Goal: Task Accomplishment & Management: Use online tool/utility

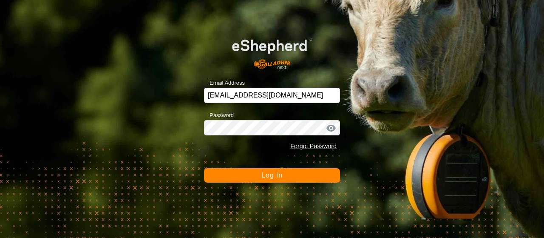
click at [258, 171] on button "Log In" at bounding box center [272, 175] width 136 height 14
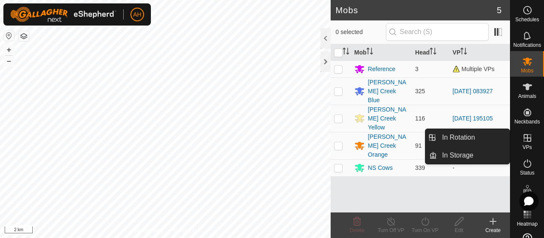
click at [526, 139] on icon at bounding box center [528, 138] width 10 height 10
click at [497, 139] on link "In Rotation" at bounding box center [473, 137] width 73 height 17
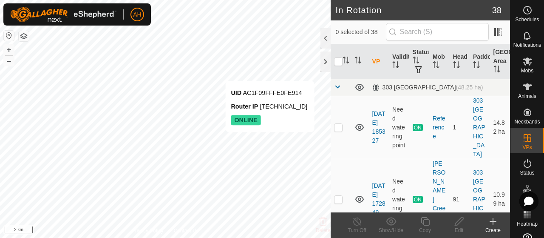
click at [495, 228] on div "Create" at bounding box center [493, 230] width 34 height 8
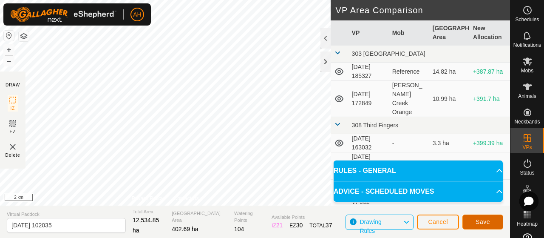
click at [475, 221] on button "Save" at bounding box center [483, 221] width 41 height 15
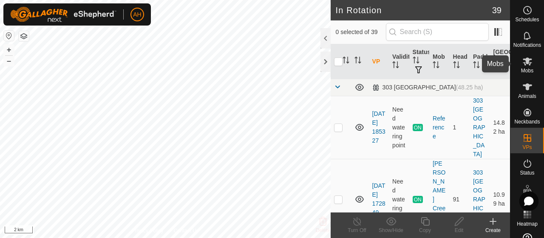
click at [531, 73] on div "Mobs" at bounding box center [528, 64] width 34 height 26
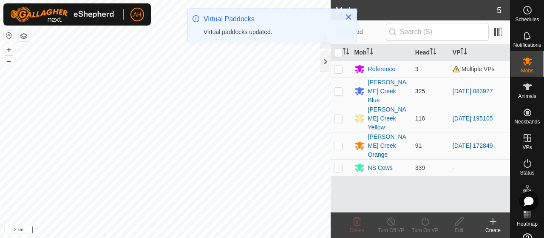
click at [337, 88] on p-checkbox at bounding box center [338, 91] width 9 height 7
checkbox input "true"
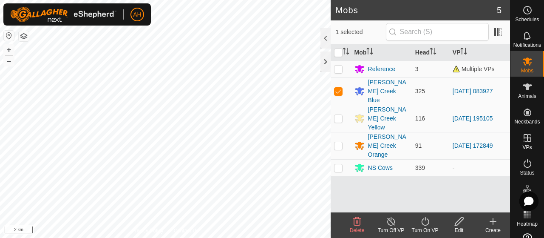
click at [425, 220] on icon at bounding box center [425, 221] width 8 height 9
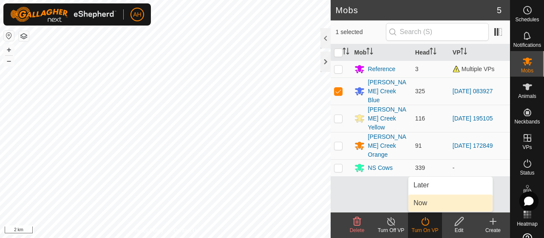
click at [425, 206] on link "Now" at bounding box center [451, 202] width 84 height 17
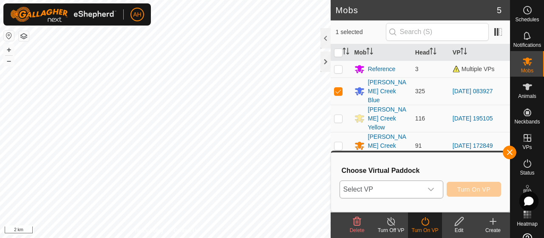
click at [431, 189] on icon "dropdown trigger" at bounding box center [431, 189] width 7 height 7
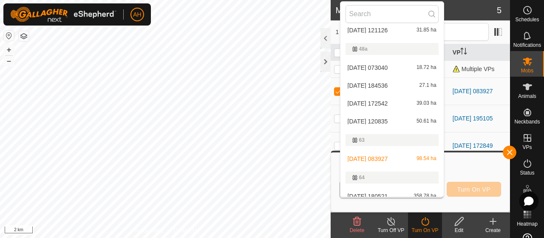
scroll to position [721, 0]
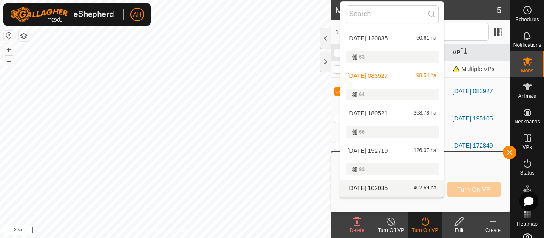
click at [405, 185] on li "[DATE] 102035 402.69 ha" at bounding box center [392, 187] width 103 height 17
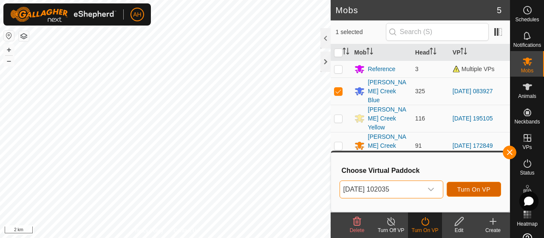
click at [462, 190] on span "Turn On VP" at bounding box center [474, 189] width 33 height 7
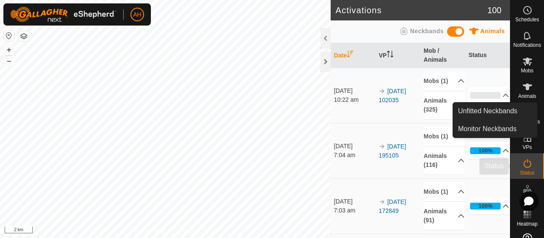
click at [526, 159] on icon at bounding box center [528, 163] width 10 height 10
